Goal: Task Accomplishment & Management: Complete application form

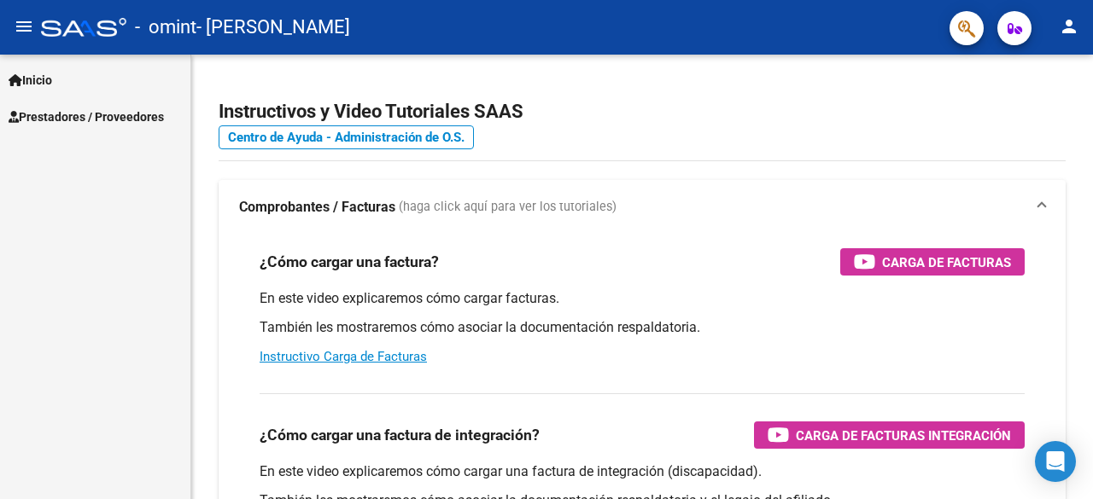
click at [75, 119] on span "Prestadores / Proveedores" at bounding box center [86, 117] width 155 height 19
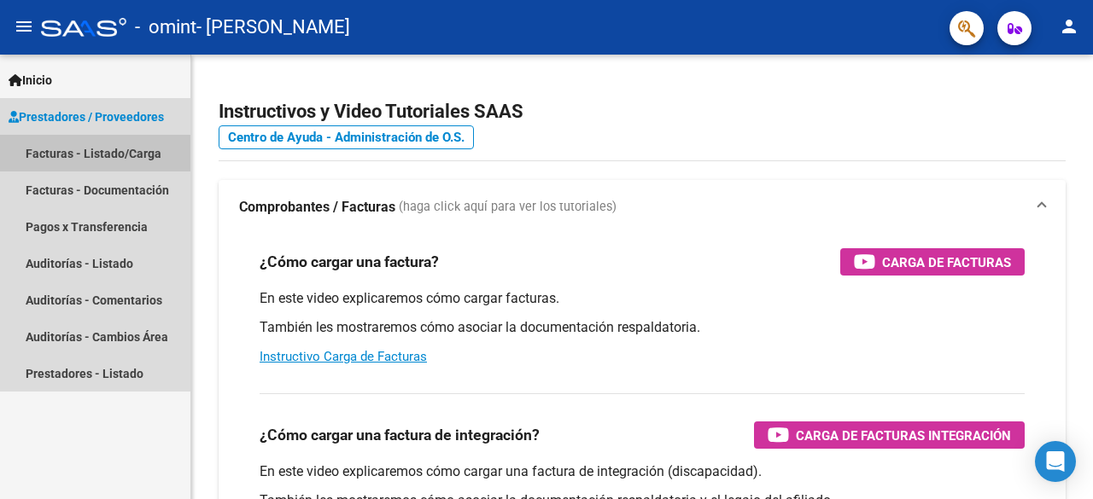
click at [94, 157] on link "Facturas - Listado/Carga" at bounding box center [95, 153] width 190 height 37
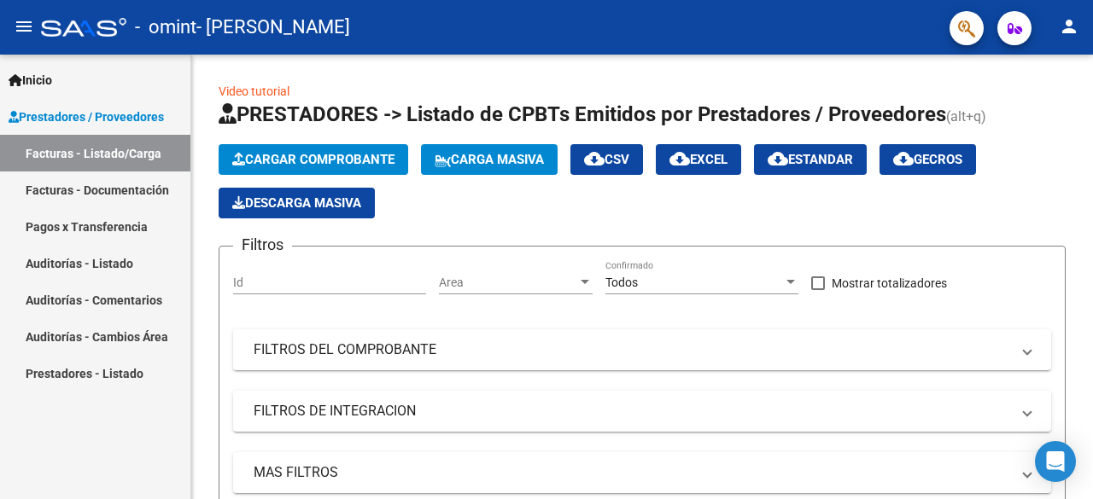
click at [92, 184] on link "Facturas - Documentación" at bounding box center [95, 190] width 190 height 37
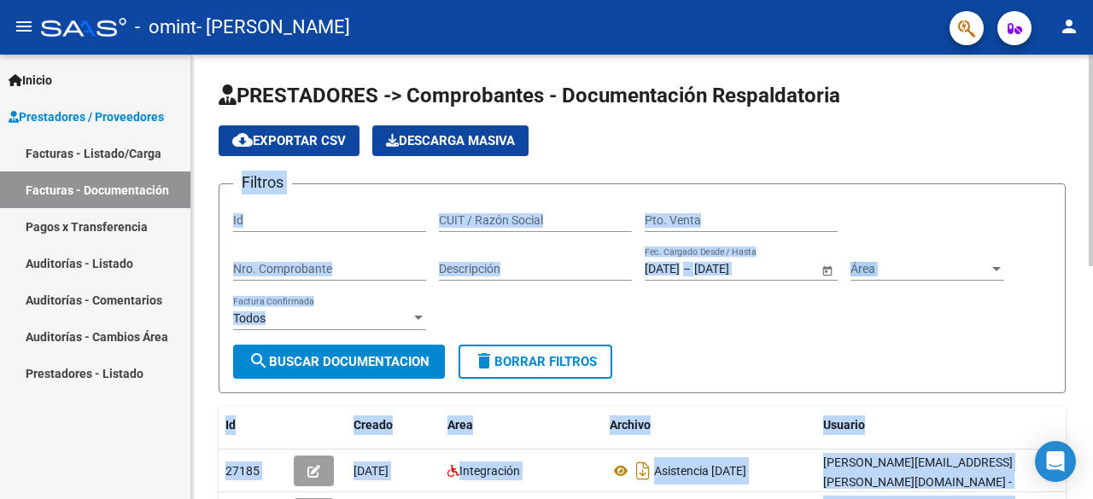
drag, startPoint x: 1082, startPoint y: 152, endPoint x: 1092, endPoint y: 231, distance: 79.9
click at [921, 426] on div "Usuario" at bounding box center [944, 426] width 242 height 20
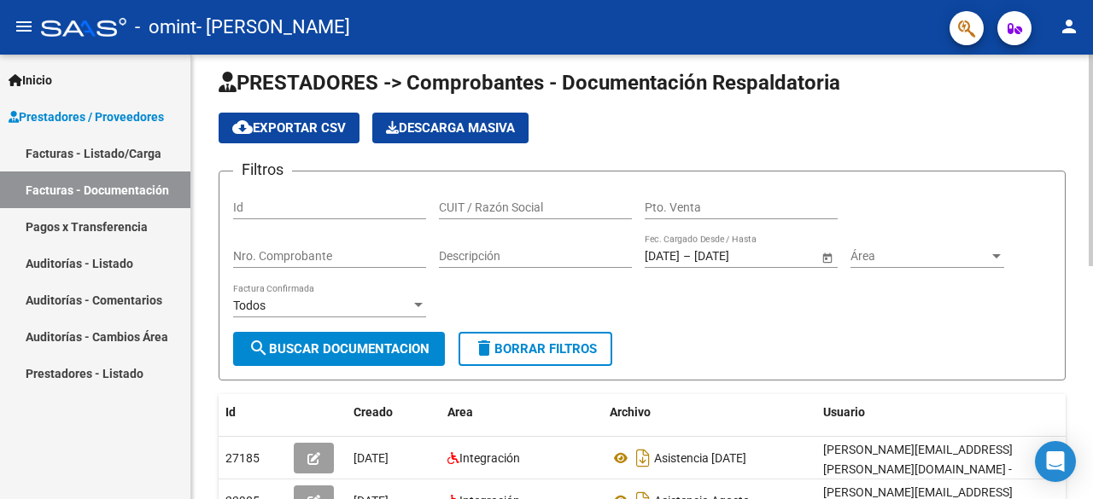
click at [1091, 195] on div at bounding box center [1090, 167] width 4 height 212
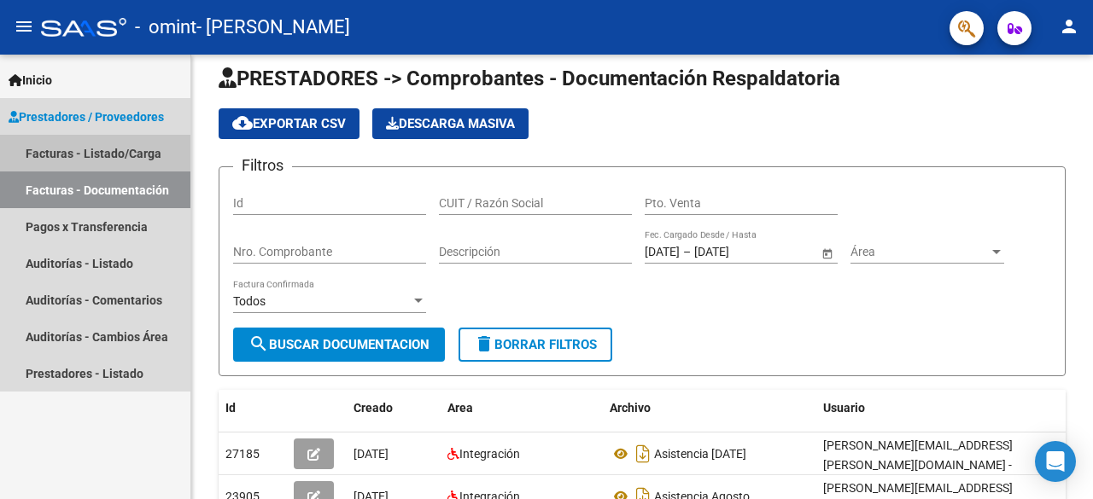
click at [157, 163] on link "Facturas - Listado/Carga" at bounding box center [95, 153] width 190 height 37
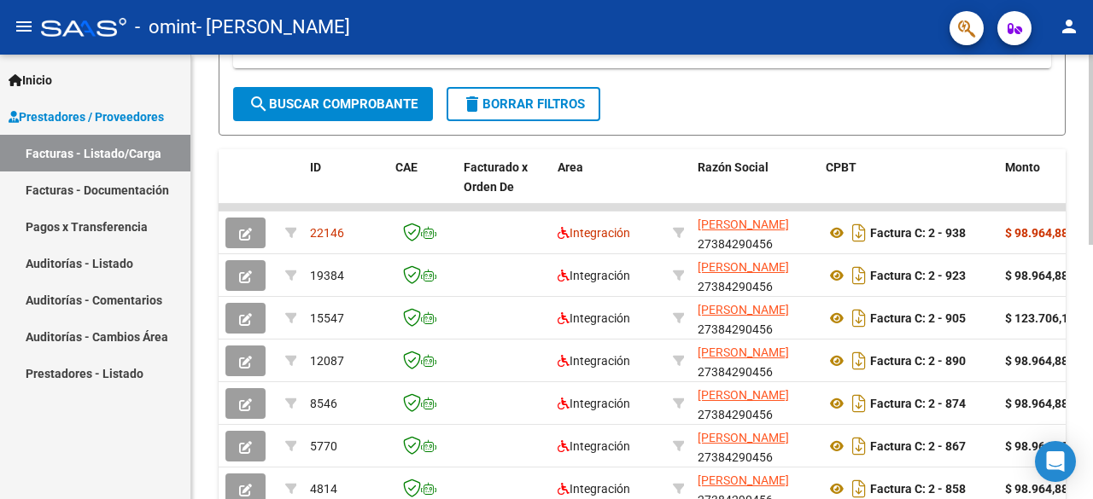
click at [1070, 265] on div "Video tutorial PRESTADORES -> Listado de CPBTs Emitidos por Prestadores / Prove…" at bounding box center [644, 143] width 906 height 1027
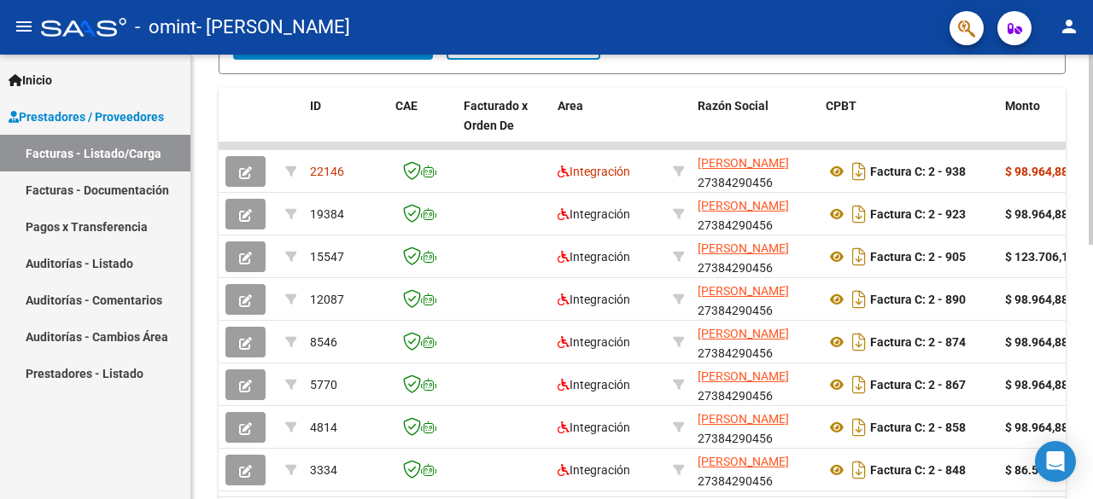
scroll to position [490, 0]
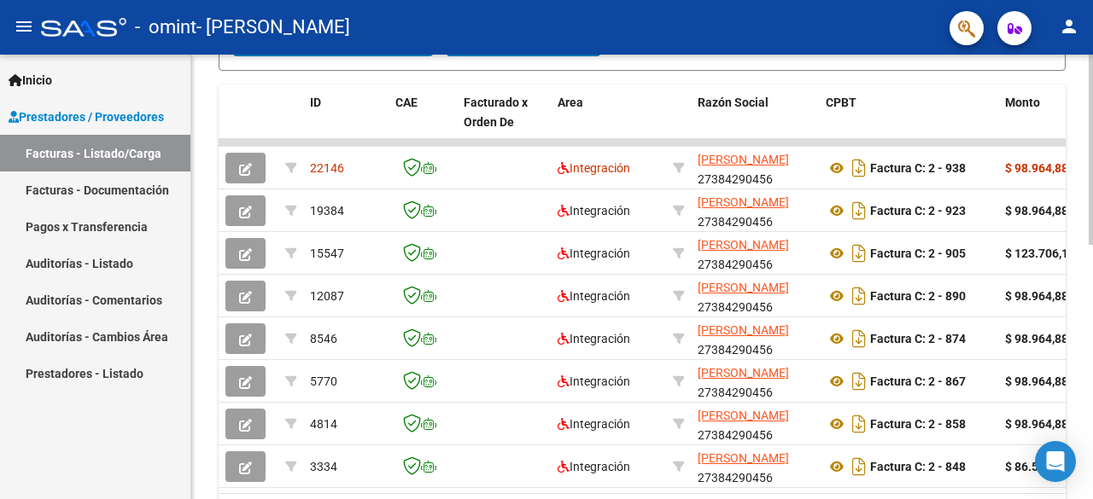
click at [1092, 284] on div at bounding box center [1090, 364] width 4 height 190
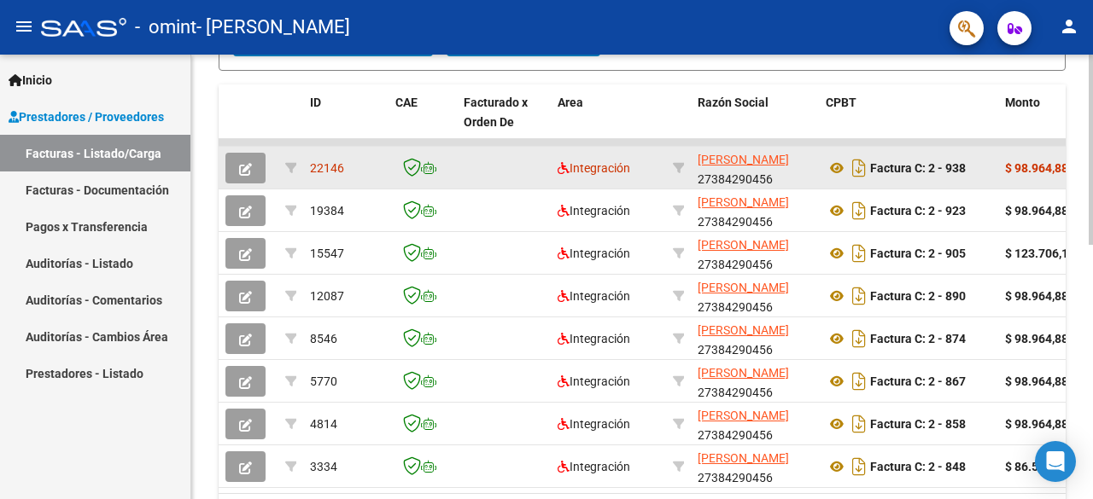
click at [338, 177] on datatable-body-cell "22146" at bounding box center [345, 168] width 85 height 42
click at [335, 166] on span "22146" at bounding box center [327, 168] width 34 height 14
click at [242, 165] on icon "button" at bounding box center [245, 169] width 13 height 13
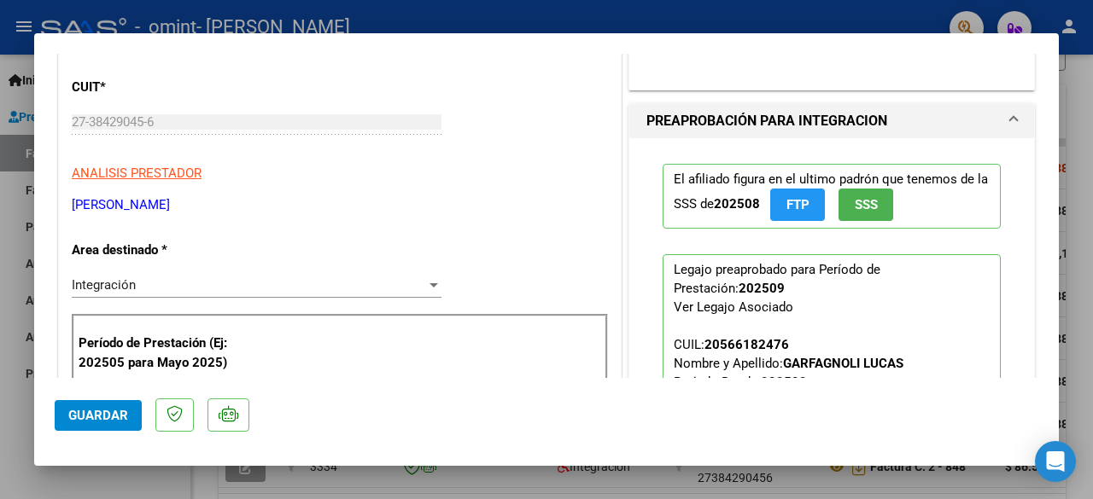
scroll to position [191, 0]
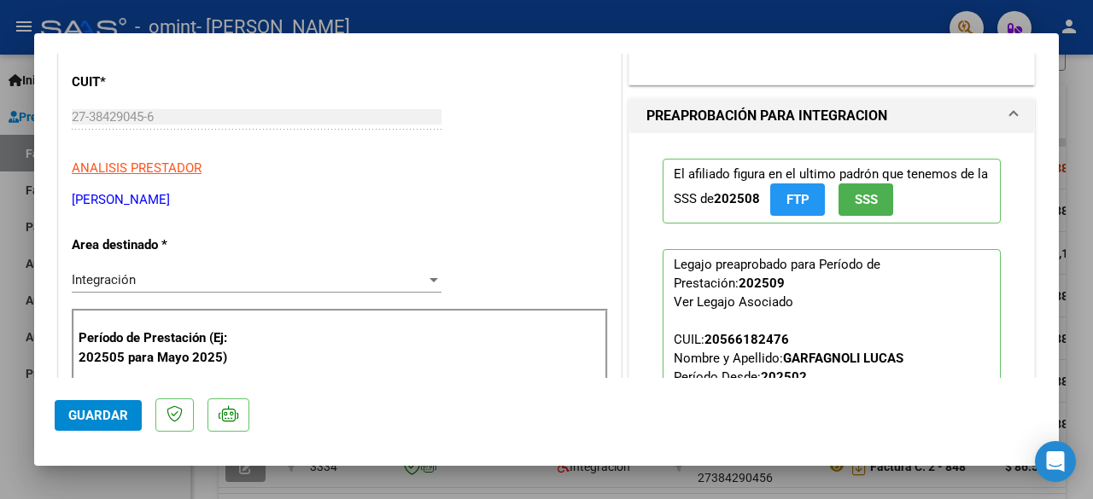
click at [843, 205] on button "SSS" at bounding box center [865, 200] width 55 height 32
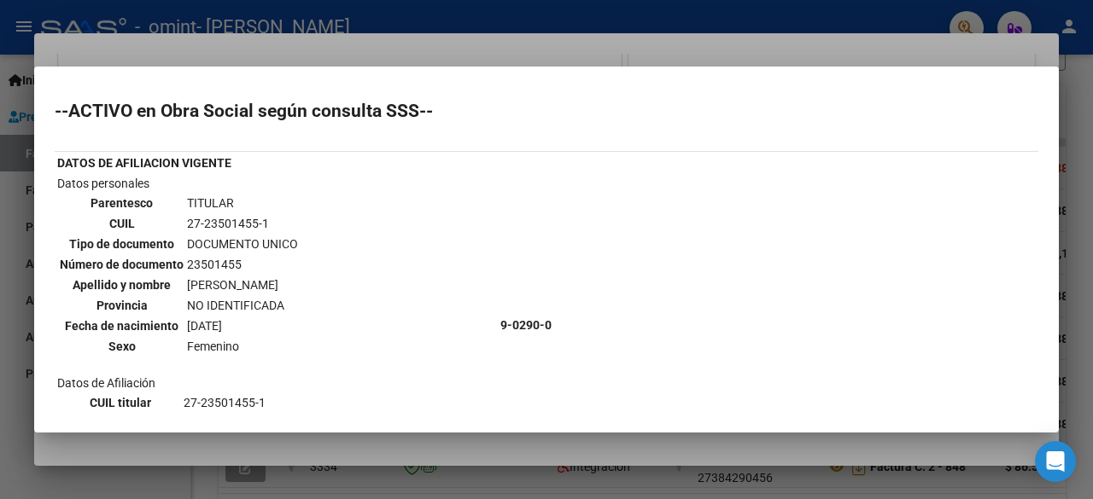
click at [1026, 71] on mat-dialog-container "--ACTIVO en Obra Social según consulta SSS-- DATOS DE AFILIACION VIGENTE Datos …" at bounding box center [546, 249] width 1024 height 365
click at [1092, 155] on div at bounding box center [546, 249] width 1093 height 499
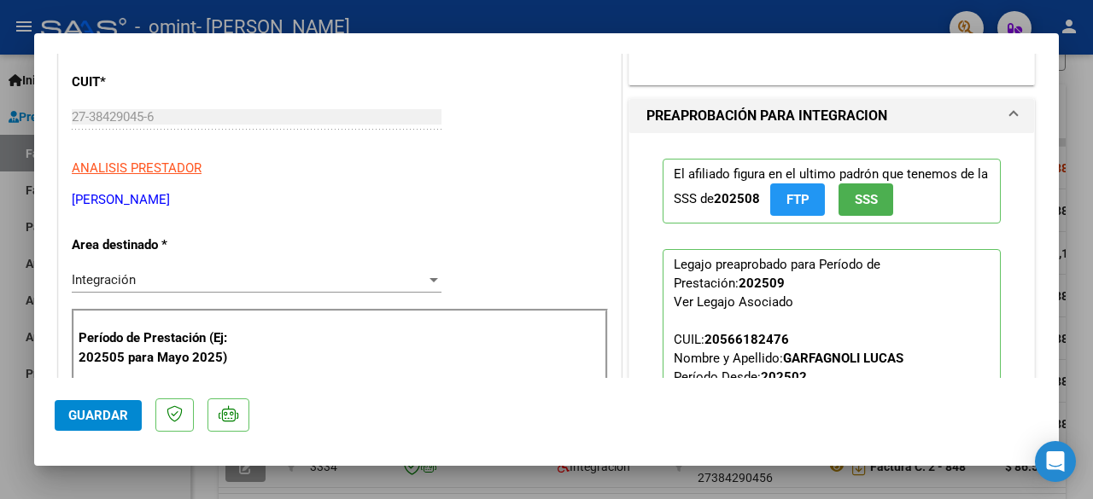
click at [799, 193] on span "FTP" at bounding box center [797, 200] width 23 height 15
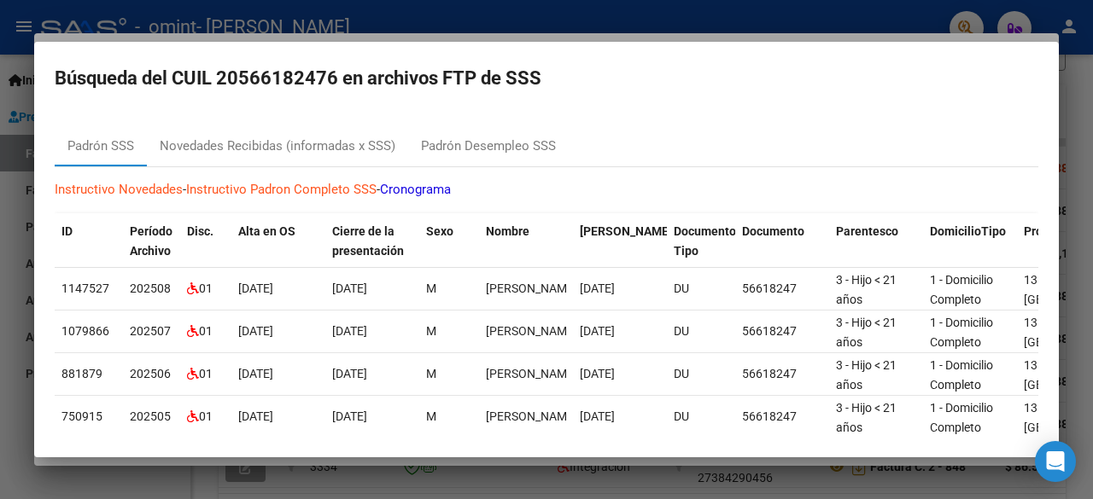
click at [1040, 91] on mat-dialog-container "Búsqueda del CUIL 20566182476 en archivos FTP de SSS Padrón SSS Novedades Recib…" at bounding box center [546, 249] width 1024 height 415
click at [1088, 127] on div at bounding box center [546, 249] width 1093 height 499
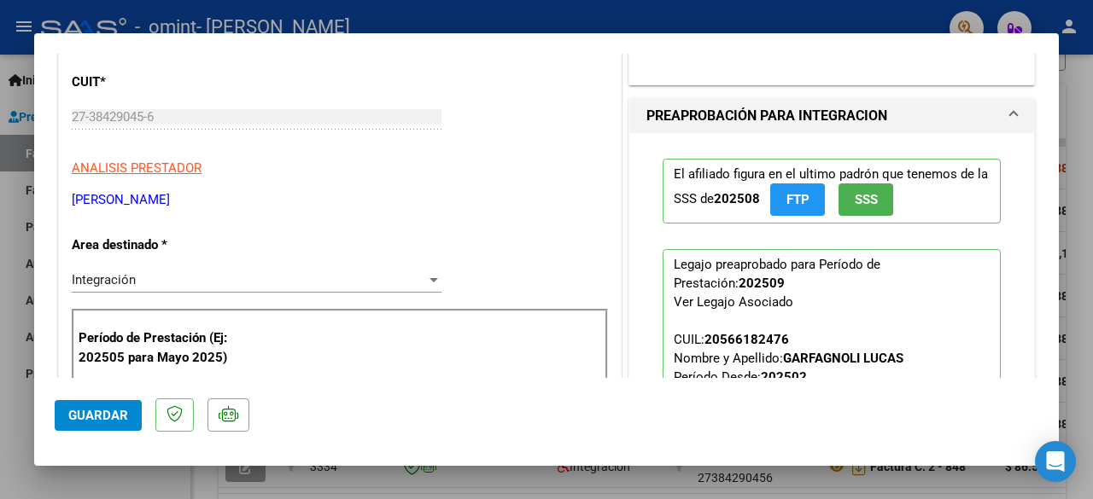
click at [1082, 248] on div at bounding box center [546, 249] width 1093 height 499
type input "$ 0,00"
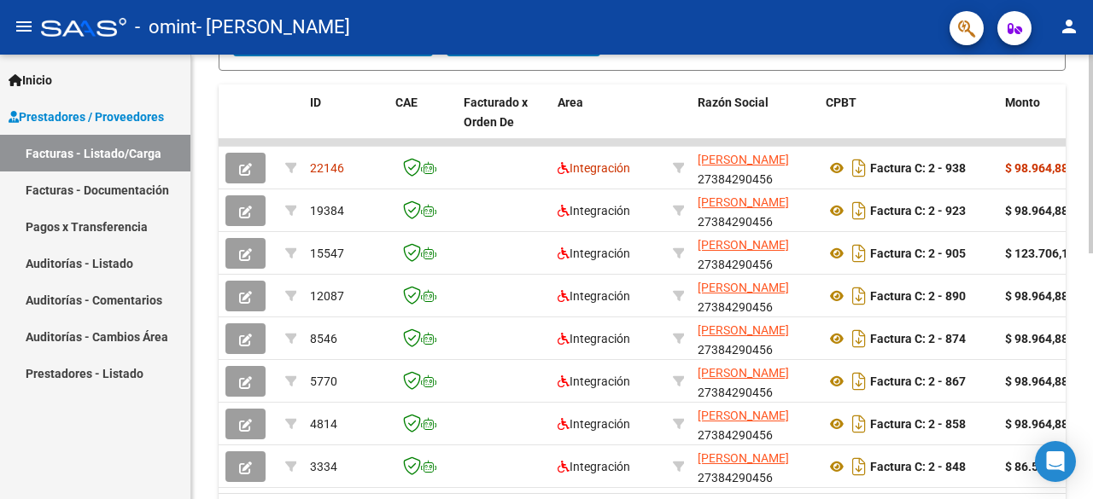
scroll to position [490, 0]
